Goal: Task Accomplishment & Management: Use online tool/utility

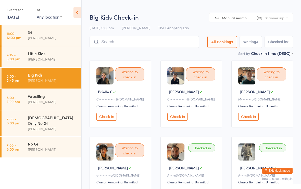
click at [161, 48] on input "search" at bounding box center [143, 42] width 109 height 12
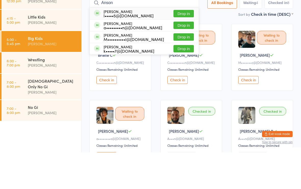
type input "Anson"
click at [181, 47] on button "Drop in" at bounding box center [183, 50] width 20 height 7
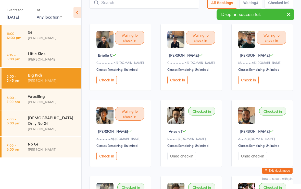
click at [143, 8] on input "search" at bounding box center [143, 3] width 109 height 12
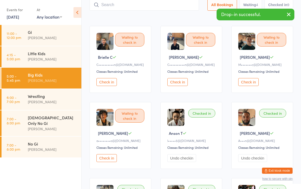
scroll to position [34, 0]
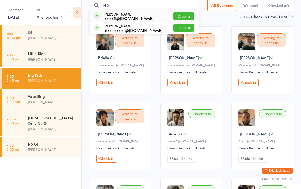
type input "Heb"
click at [178, 17] on button "Drop in" at bounding box center [183, 15] width 20 height 7
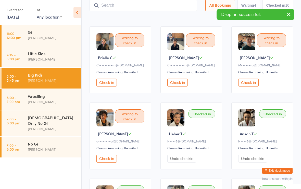
click at [167, 4] on input "search" at bounding box center [142, 5] width 107 height 12
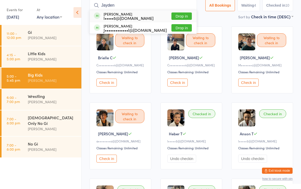
type input "Jayden"
click at [182, 15] on button "Drop in" at bounding box center [181, 15] width 20 height 7
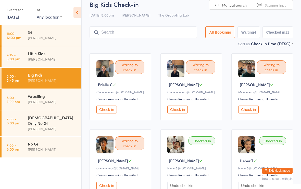
scroll to position [0, 0]
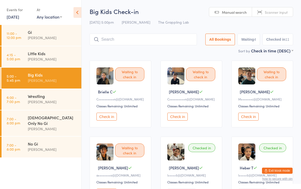
click at [157, 40] on input "search" at bounding box center [142, 40] width 107 height 12
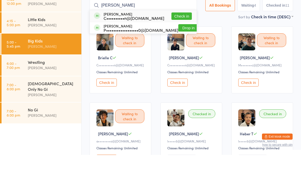
type input "[PERSON_NAME]"
click at [180, 58] on button "Drop in" at bounding box center [188, 61] width 20 height 7
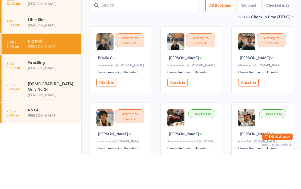
click at [258, 48] on select "First name (ASC) First name (DESC) Last name (ASC) Last name (DESC) Check in ti…" at bounding box center [272, 50] width 42 height 4
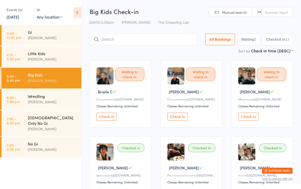
click at [143, 34] on input "search" at bounding box center [142, 40] width 107 height 12
click at [167, 41] on input "[PERSON_NAME]" at bounding box center [142, 40] width 107 height 12
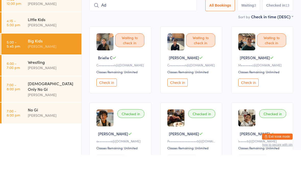
type input "A"
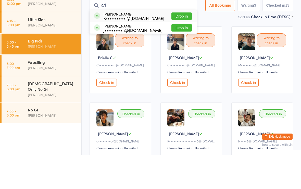
type input "ari"
click at [154, 56] on div "[PERSON_NAME] j••••••••••n@[DOMAIN_NAME] Drop in" at bounding box center [143, 61] width 107 height 11
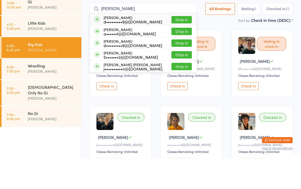
type input "[PERSON_NAME]"
click at [136, 97] on div "j••••••••••n@[DOMAIN_NAME]" at bounding box center [132, 99] width 59 height 4
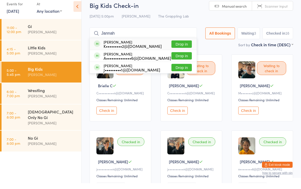
type input "Jannah"
click at [173, 47] on button "Drop in" at bounding box center [181, 50] width 20 height 7
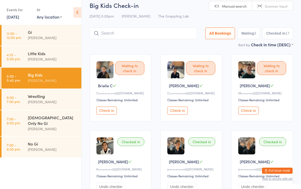
click at [127, 32] on input "search" at bounding box center [142, 34] width 107 height 12
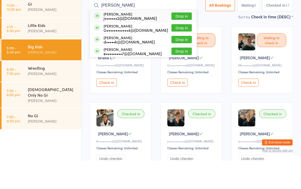
type input "[PERSON_NAME]"
click at [179, 52] on button "Drop in" at bounding box center [181, 55] width 20 height 7
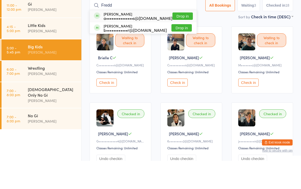
type input "Fredd"
click at [179, 41] on button "Drop in" at bounding box center [182, 44] width 20 height 7
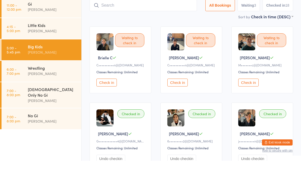
scroll to position [34, 0]
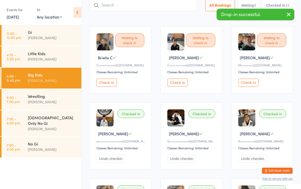
click at [121, 6] on input "search" at bounding box center [142, 5] width 107 height 12
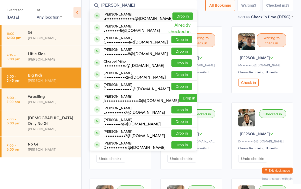
type input "[PERSON_NAME]"
click at [176, 15] on button "Drop in" at bounding box center [182, 16] width 20 height 7
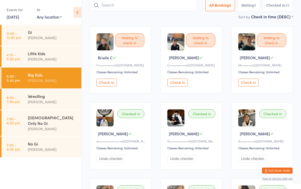
scroll to position [34, 0]
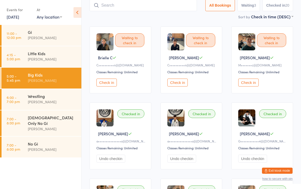
click at [122, 4] on input "search" at bounding box center [142, 5] width 107 height 12
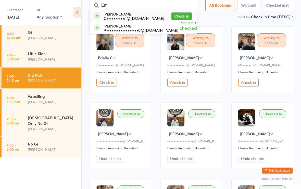
type input "E"
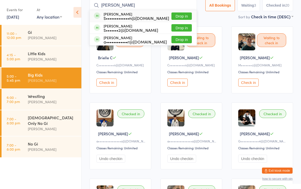
type input "[PERSON_NAME]"
click at [118, 16] on div "S•••••••••••••n@[DOMAIN_NAME]" at bounding box center [135, 18] width 65 height 4
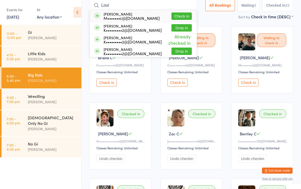
type input "Loui"
click at [176, 14] on button "Check in" at bounding box center [181, 16] width 20 height 7
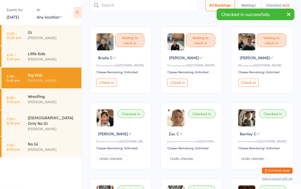
scroll to position [34, 0]
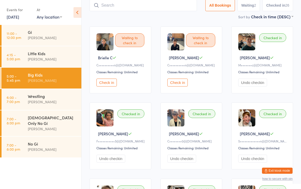
click at [127, 2] on input "search" at bounding box center [142, 5] width 107 height 12
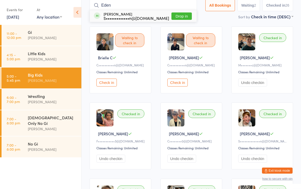
type input "Eden"
click at [183, 14] on button "Drop in" at bounding box center [181, 16] width 20 height 7
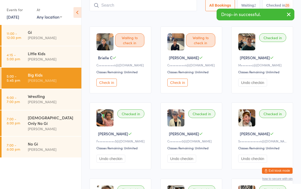
click at [159, 3] on input "search" at bounding box center [142, 5] width 107 height 12
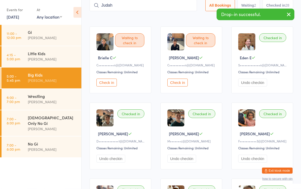
type input "Judah"
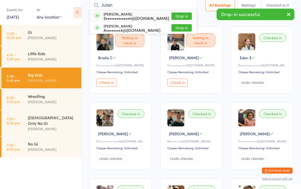
click at [177, 14] on button "Drop in" at bounding box center [181, 16] width 20 height 7
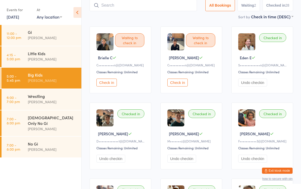
click at [138, 5] on input "search" at bounding box center [142, 5] width 107 height 12
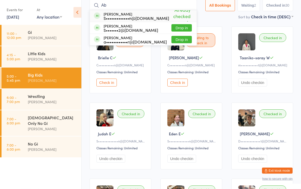
type input "A"
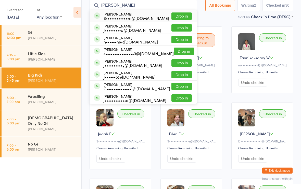
type input "[PERSON_NAME]"
click at [182, 18] on button "Drop in" at bounding box center [181, 16] width 20 height 7
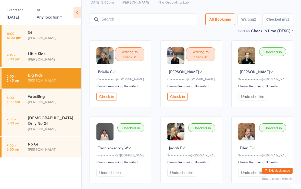
scroll to position [0, 0]
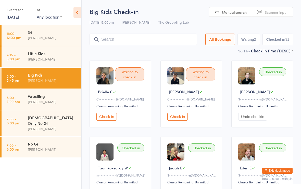
click at [152, 38] on input "search" at bounding box center [142, 40] width 107 height 12
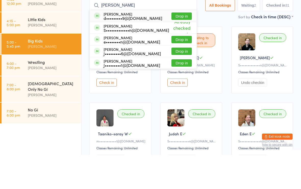
type input "[PERSON_NAME]"
click at [180, 47] on button "Drop in" at bounding box center [181, 50] width 20 height 7
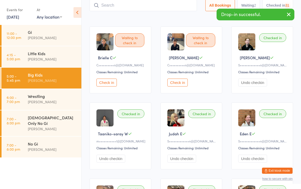
click at [184, 7] on input "search" at bounding box center [142, 5] width 107 height 12
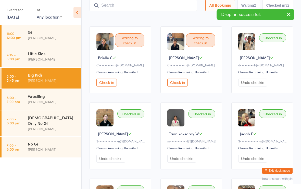
scroll to position [34, 0]
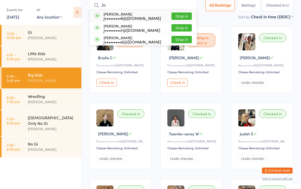
type input "J"
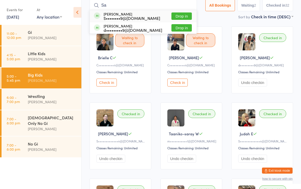
type input "Sa"
click at [181, 30] on button "Drop in" at bounding box center [181, 27] width 20 height 7
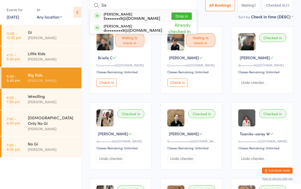
type input "S"
